Goal: Task Accomplishment & Management: Complete application form

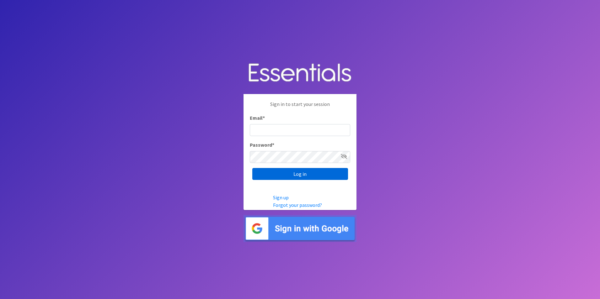
type input "[EMAIL_ADDRESS][DOMAIN_NAME]"
click at [276, 178] on input "Log in" at bounding box center [300, 174] width 96 height 12
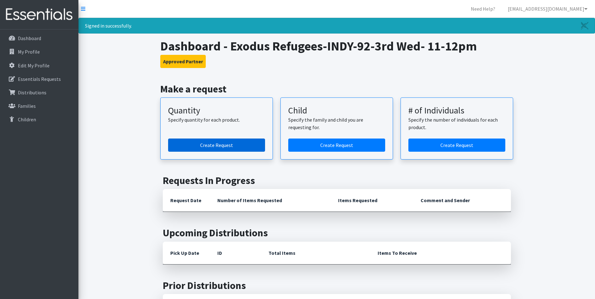
click at [203, 149] on link "Create Request" at bounding box center [216, 145] width 97 height 13
click at [203, 144] on link "Create Request" at bounding box center [216, 145] width 97 height 13
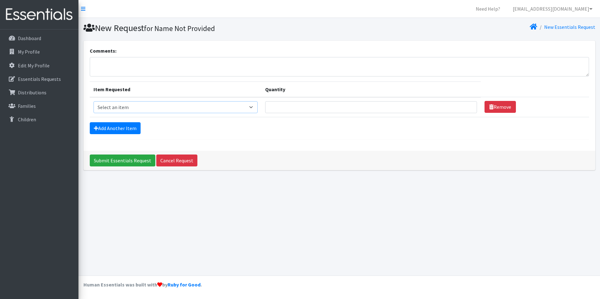
click at [143, 109] on select "Select an item Kids (Newborn) Kids (Size 1) Kids (Size 2) Kids (Size 3) Kids (S…" at bounding box center [176, 107] width 164 height 12
select select "3418"
click at [94, 101] on select "Select an item Kids (Newborn) Kids (Size 1) Kids (Size 2) Kids (Size 3) Kids (S…" at bounding box center [176, 107] width 164 height 12
drag, startPoint x: 307, startPoint y: 110, endPoint x: 310, endPoint y: 106, distance: 5.0
click at [307, 110] on input "Quantity" at bounding box center [371, 107] width 212 height 12
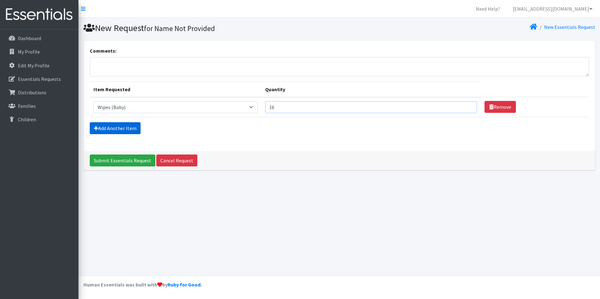
type input "16"
click at [121, 126] on link "Add Another Item" at bounding box center [115, 128] width 51 height 12
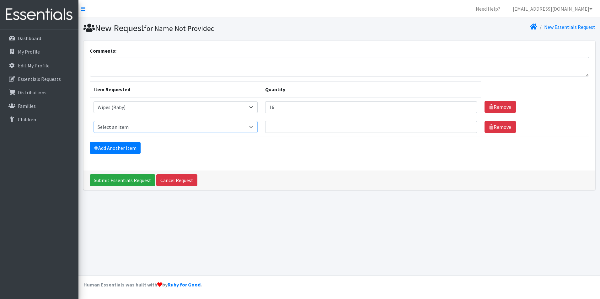
click at [121, 127] on select "Select an item Kids (Newborn) Kids (Size 1) Kids (Size 2) Kids (Size 3) Kids (S…" at bounding box center [176, 127] width 164 height 12
select select "3393"
click at [94, 121] on select "Select an item Kids (Newborn) Kids (Size 1) Kids (Size 2) Kids (Size 3) Kids (S…" at bounding box center [176, 127] width 164 height 12
click at [301, 126] on input "Quantity" at bounding box center [371, 127] width 212 height 12
type input "15"
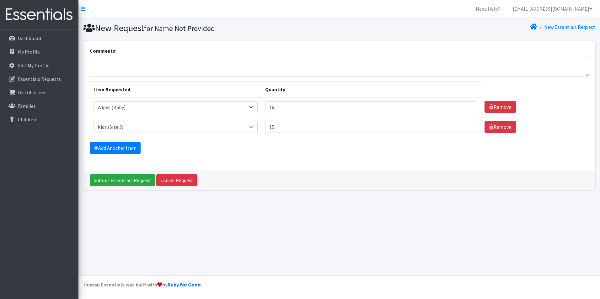
click at [174, 149] on div "Add Another Item" at bounding box center [339, 148] width 499 height 12
click at [126, 148] on link "Add Another Item" at bounding box center [115, 148] width 51 height 12
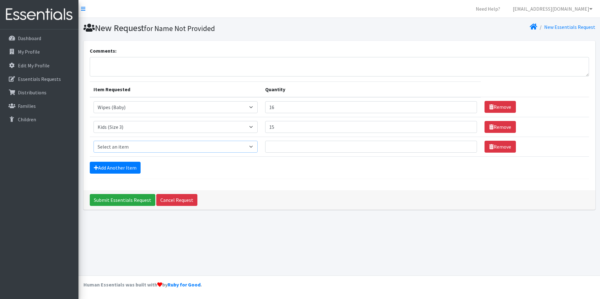
drag, startPoint x: 126, startPoint y: 145, endPoint x: 126, endPoint y: 149, distance: 4.1
click at [126, 145] on select "Select an item Kids (Newborn) Kids (Size 1) Kids (Size 2) Kids (Size 3) Kids (S…" at bounding box center [176, 147] width 164 height 12
select select "3394"
click at [94, 141] on select "Select an item Kids (Newborn) Kids (Size 1) Kids (Size 2) Kids (Size 3) Kids (S…" at bounding box center [176, 147] width 164 height 12
click at [325, 144] on input "Quantity" at bounding box center [371, 147] width 212 height 12
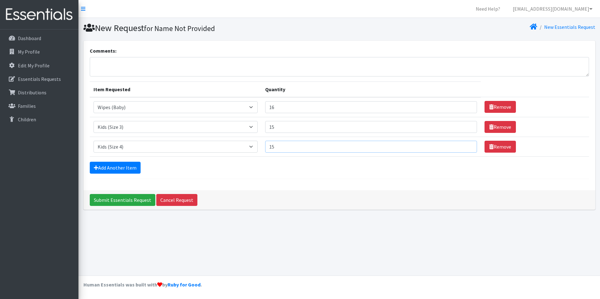
type input "15"
click at [283, 124] on input "15" at bounding box center [371, 127] width 212 height 12
type input "10"
click at [271, 171] on div "Add Another Item" at bounding box center [339, 168] width 499 height 12
click at [120, 166] on link "Add Another Item" at bounding box center [115, 168] width 51 height 12
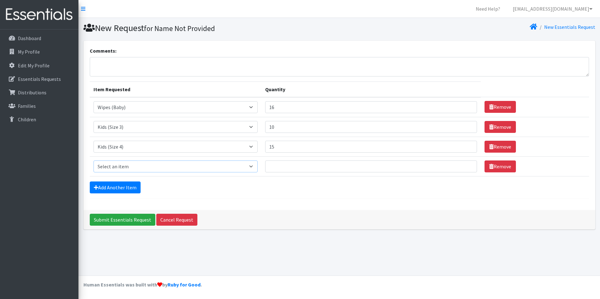
click at [119, 168] on select "Select an item Kids (Newborn) Kids (Size 1) Kids (Size 2) Kids (Size 3) Kids (S…" at bounding box center [176, 167] width 164 height 12
select select "3407"
click at [94, 161] on select "Select an item Kids (Newborn) Kids (Size 1) Kids (Size 2) Kids (Size 3) Kids (S…" at bounding box center [176, 167] width 164 height 12
click at [299, 170] on input "Quantity" at bounding box center [371, 167] width 212 height 12
type input "15"
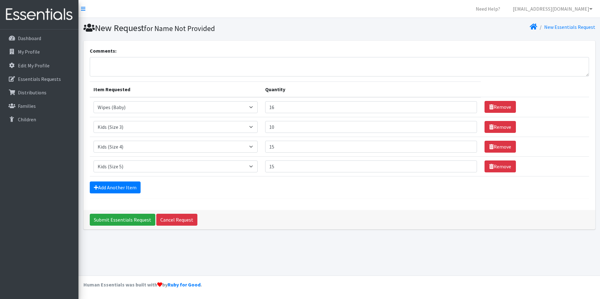
click at [257, 195] on form "Comments: Item Requested Quantity Item Requested Select an item Kids (Newborn) …" at bounding box center [339, 123] width 499 height 152
click at [136, 189] on link "Add Another Item" at bounding box center [115, 188] width 51 height 12
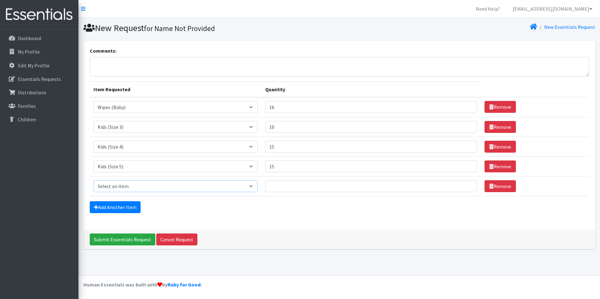
click at [124, 185] on select "Select an item Kids (Newborn) Kids (Size 1) Kids (Size 2) Kids (Size 3) Kids (S…" at bounding box center [176, 186] width 164 height 12
select select "3419"
click at [94, 180] on select "Select an item Kids (Newborn) Kids (Size 1) Kids (Size 2) Kids (Size 3) Kids (S…" at bounding box center [176, 186] width 164 height 12
click at [301, 191] on input "Quantity" at bounding box center [371, 186] width 212 height 12
type input "10"
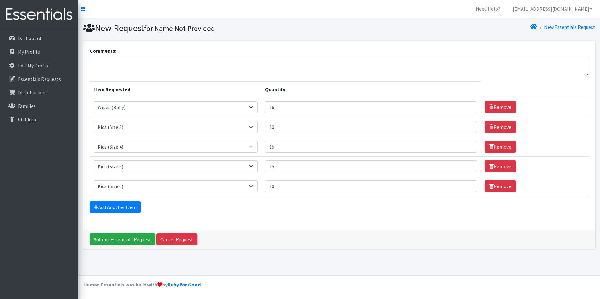
click at [273, 211] on div "Add Another Item" at bounding box center [339, 207] width 499 height 12
drag, startPoint x: 290, startPoint y: 129, endPoint x: 298, endPoint y: 128, distance: 8.2
click at [290, 129] on input "10" at bounding box center [371, 127] width 212 height 12
type input "1"
type input "6"
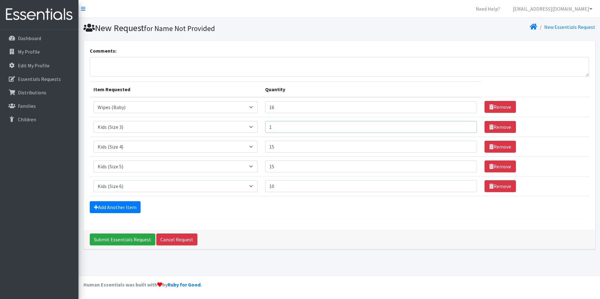
type input "10"
click at [286, 183] on input "10" at bounding box center [371, 186] width 212 height 12
type input "1"
type input "6"
click at [241, 213] on form "Comments: Item Requested Quantity Item Requested Select an item Kids (Newborn) …" at bounding box center [339, 133] width 499 height 172
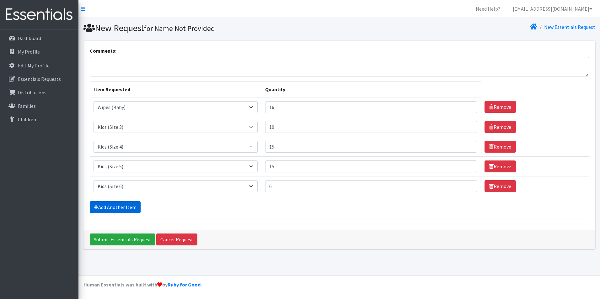
click at [126, 209] on link "Add Another Item" at bounding box center [115, 207] width 51 height 12
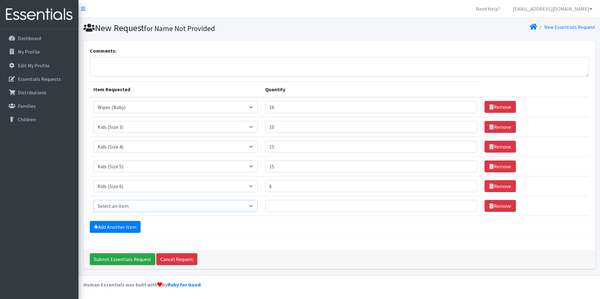
click at [124, 206] on select "Select an item Kids (Newborn) Kids (Size 1) Kids (Size 2) Kids (Size 3) Kids (S…" at bounding box center [176, 206] width 164 height 12
select select "3420"
click at [94, 200] on select "Select an item Kids (Newborn) Kids (Size 1) Kids (Size 2) Kids (Size 3) Kids (S…" at bounding box center [176, 206] width 164 height 12
click at [148, 211] on select "Select an item Kids (Newborn) Kids (Size 1) Kids (Size 2) Kids (Size 3) Kids (S…" at bounding box center [176, 206] width 164 height 12
click at [495, 208] on link "Remove" at bounding box center [500, 206] width 31 height 12
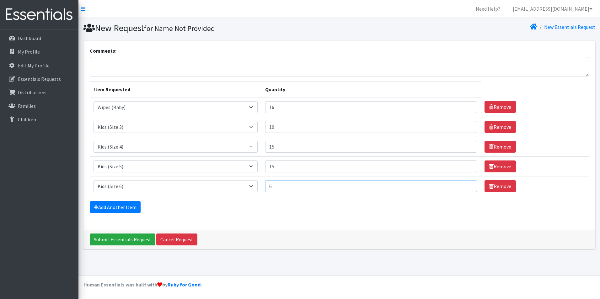
click at [297, 183] on input "6" at bounding box center [371, 186] width 212 height 12
type input "10"
click at [260, 188] on td "Item Requested Select an item Kids (Newborn) Kids (Size 1) Kids (Size 2) Kids (…" at bounding box center [176, 186] width 172 height 20
click at [255, 204] on div "Add Another Item" at bounding box center [339, 207] width 499 height 12
click at [132, 242] on input "Submit Essentials Request" at bounding box center [123, 240] width 66 height 12
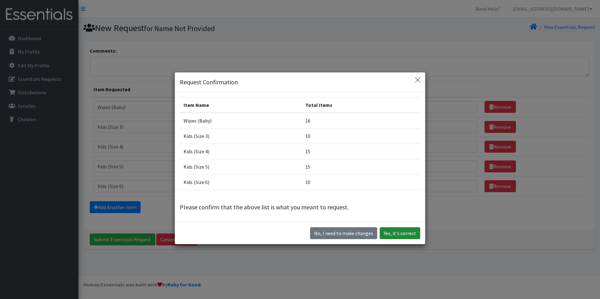
click at [389, 235] on button "Yes, it's correct" at bounding box center [400, 234] width 40 height 12
